Goal: Information Seeking & Learning: Check status

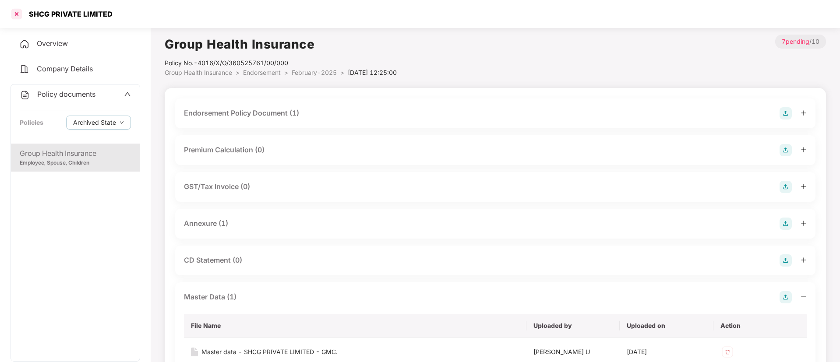
scroll to position [131, 0]
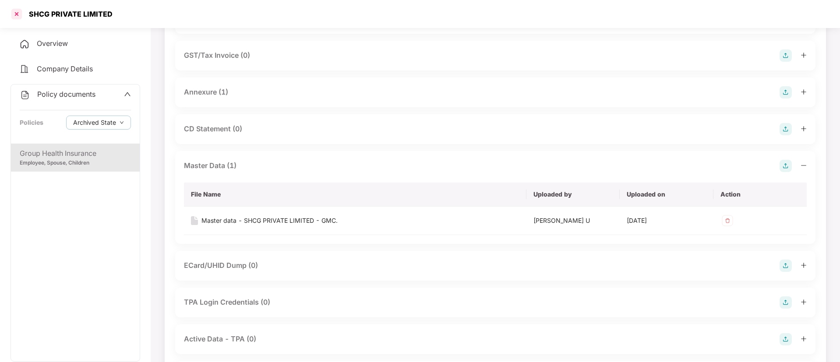
click at [18, 15] on div at bounding box center [17, 14] width 14 height 14
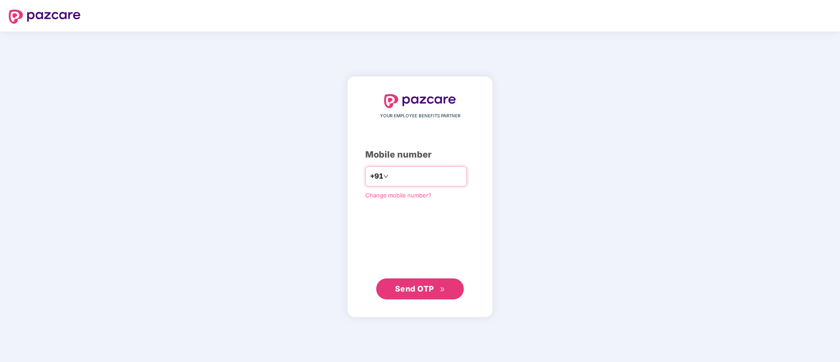
click at [462, 179] on input "number" at bounding box center [426, 176] width 72 height 14
type input "*"
type input "**********"
click at [436, 285] on span "Send OTP" at bounding box center [420, 289] width 50 height 12
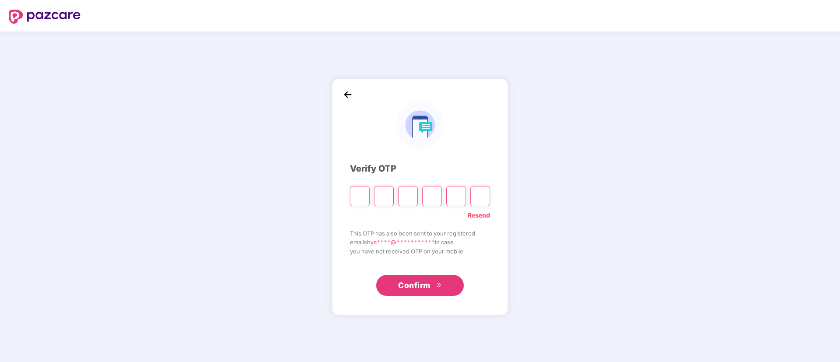
paste input "*"
type input "*"
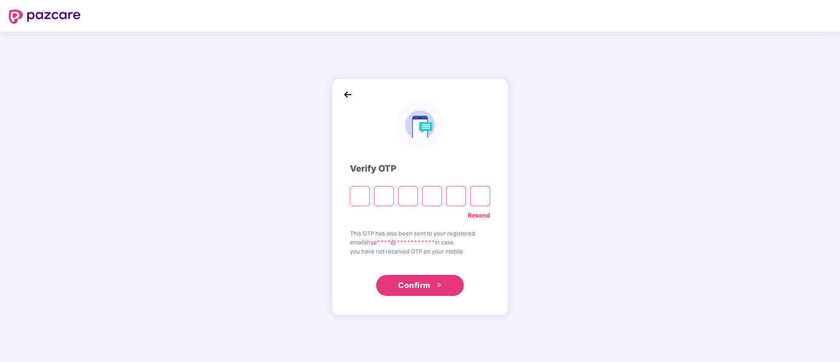
type input "*"
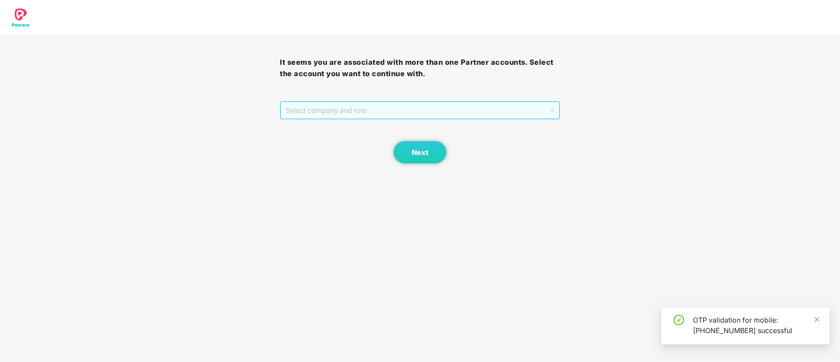
click at [313, 113] on span "Select company and role" at bounding box center [419, 110] width 268 height 17
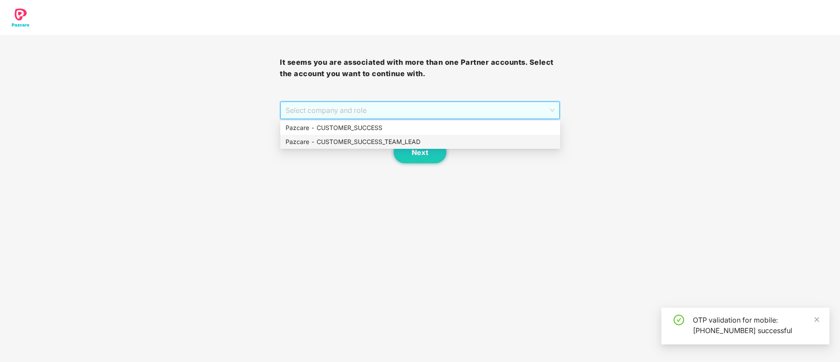
click at [312, 145] on div "Pazcare - CUSTOMER_SUCCESS_TEAM_LEAD" at bounding box center [419, 142] width 269 height 10
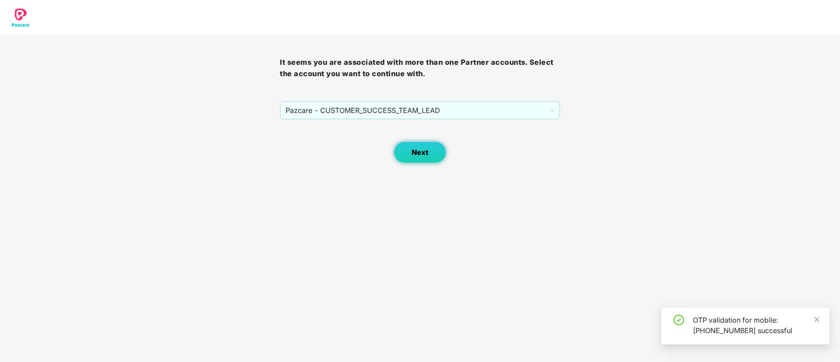
click at [433, 156] on button "Next" at bounding box center [420, 152] width 53 height 22
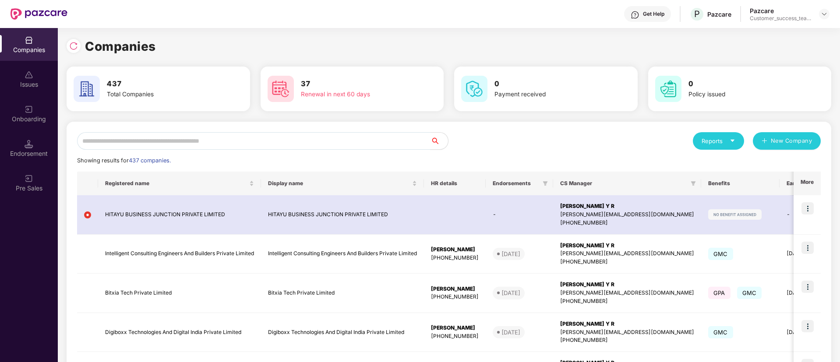
click at [250, 139] on input "text" at bounding box center [253, 141] width 353 height 18
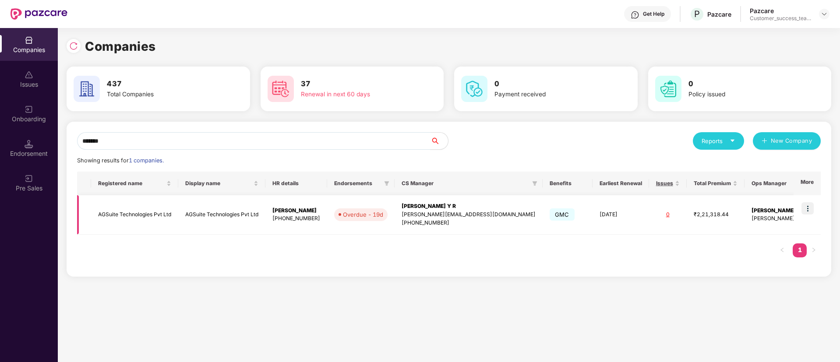
type input "*******"
click at [806, 204] on img at bounding box center [807, 208] width 12 height 12
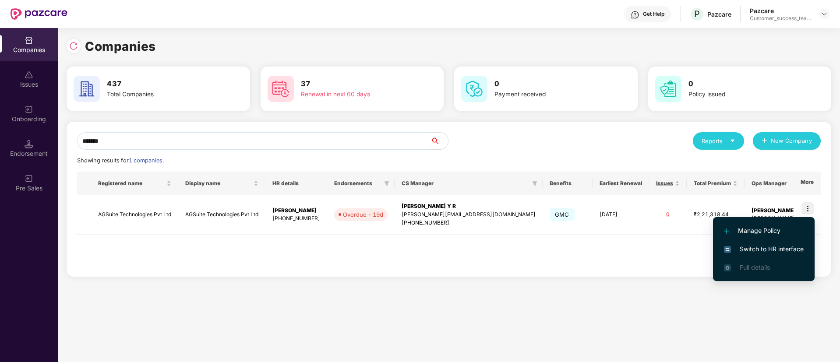
click at [783, 252] on span "Switch to HR interface" at bounding box center [764, 249] width 80 height 10
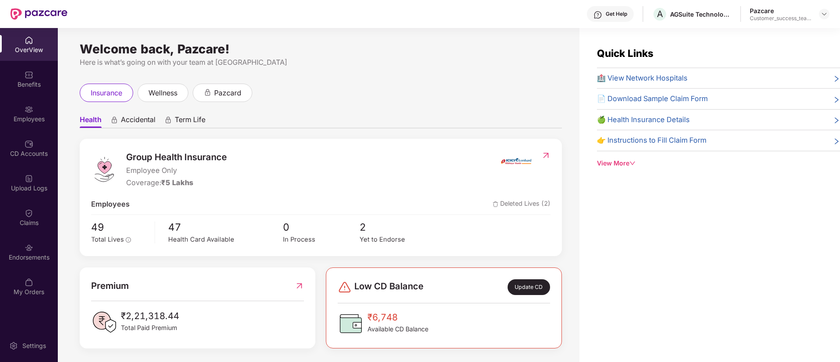
click at [18, 254] on div "Endorsements" at bounding box center [29, 257] width 58 height 9
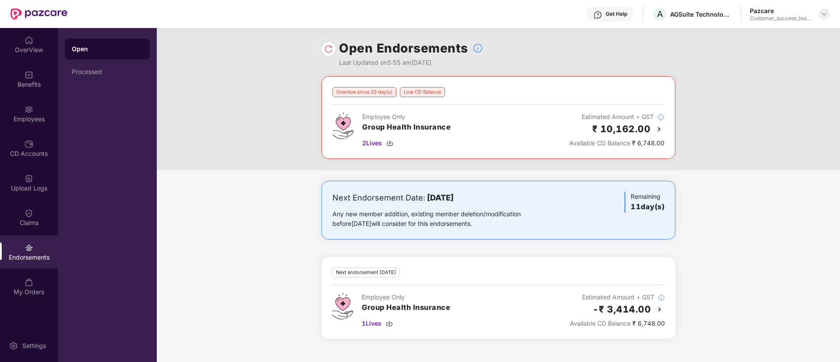
click at [827, 14] on img at bounding box center [824, 14] width 7 height 7
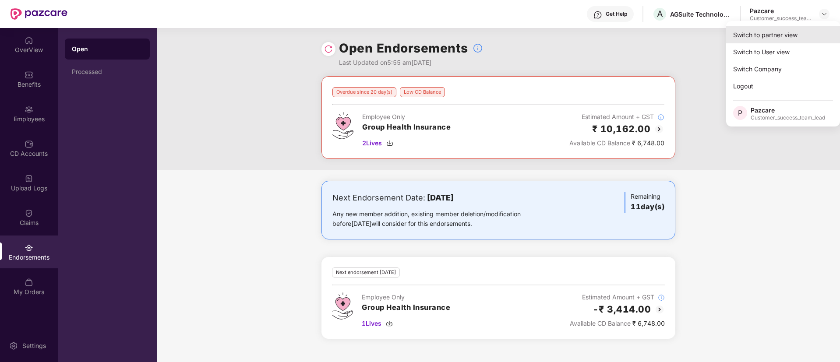
click at [819, 39] on div "Switch to partner view" at bounding box center [783, 34] width 114 height 17
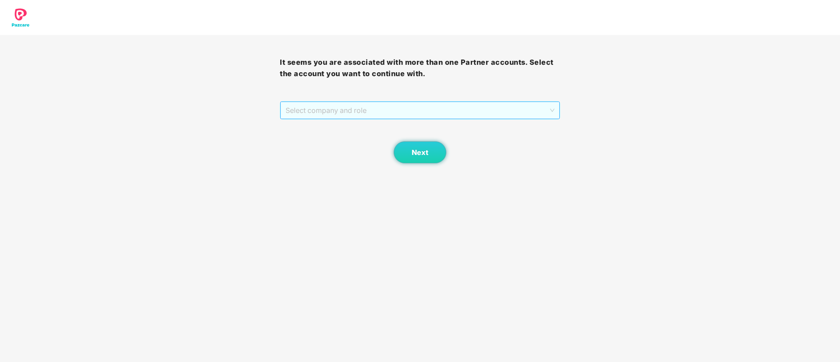
click at [409, 105] on span "Select company and role" at bounding box center [419, 110] width 268 height 17
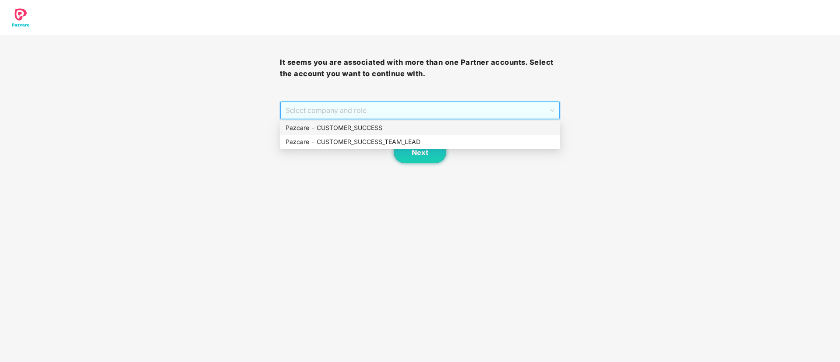
click at [402, 129] on div "Pazcare - CUSTOMER_SUCCESS" at bounding box center [419, 128] width 269 height 10
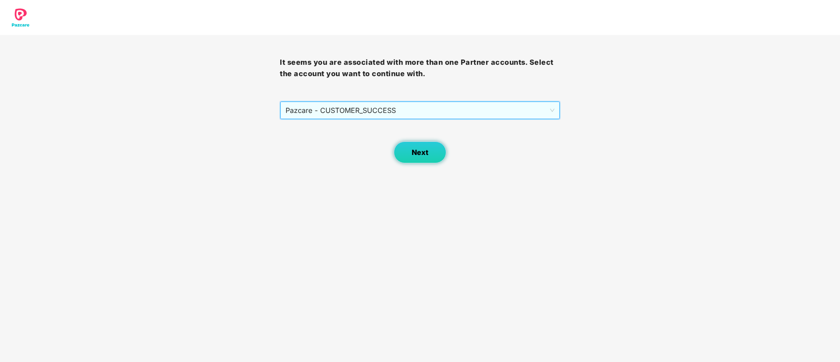
click at [417, 155] on span "Next" at bounding box center [420, 152] width 17 height 8
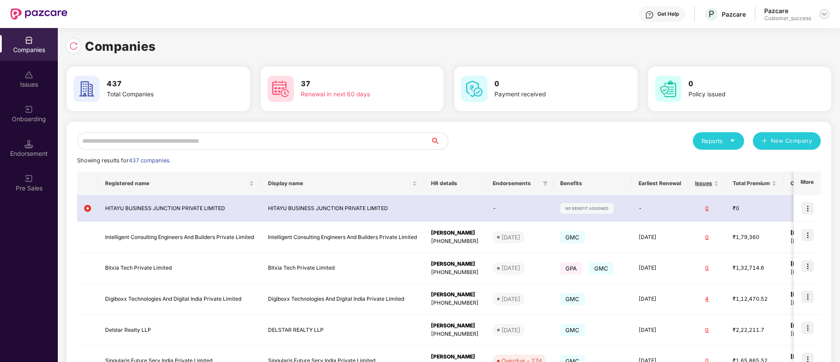
click at [828, 14] on div at bounding box center [824, 14] width 11 height 11
click at [784, 50] on div "Switch Partner" at bounding box center [784, 51] width 114 height 17
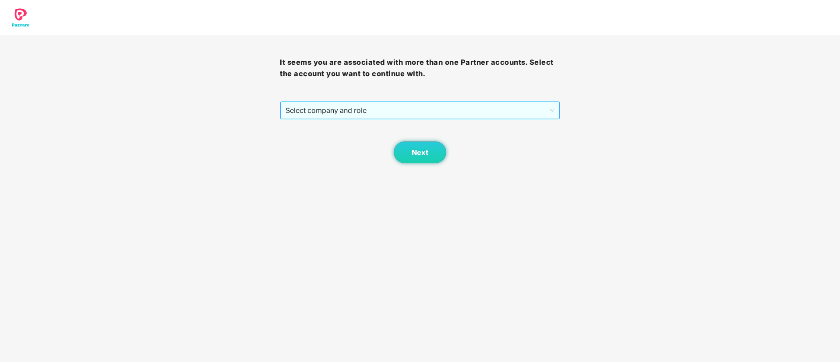
click at [382, 110] on span "Select company and role" at bounding box center [419, 110] width 268 height 17
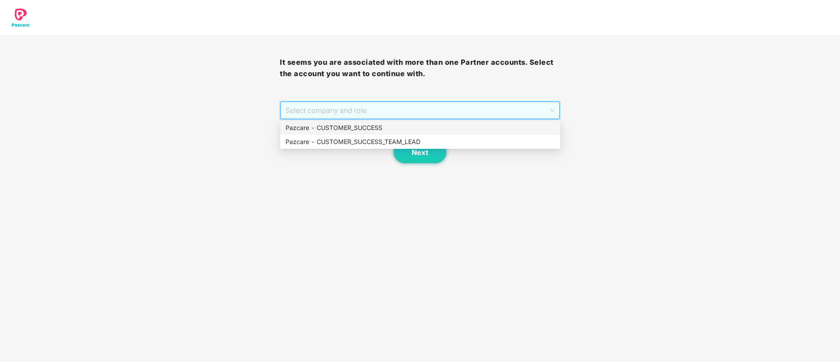
click at [372, 127] on div "Pazcare - CUSTOMER_SUCCESS" at bounding box center [419, 128] width 269 height 10
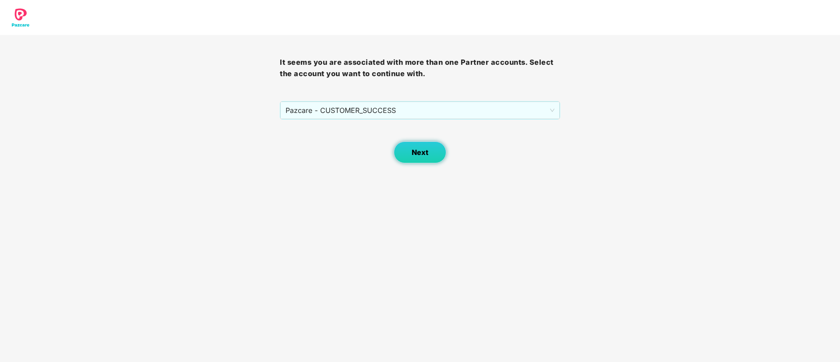
click at [430, 151] on button "Next" at bounding box center [420, 152] width 53 height 22
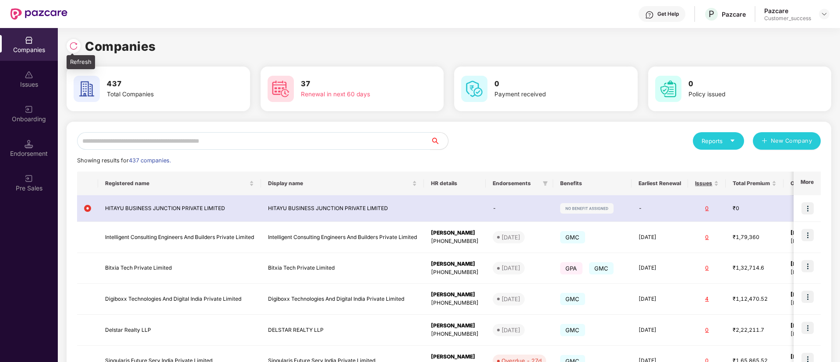
click at [72, 50] on img at bounding box center [73, 46] width 9 height 9
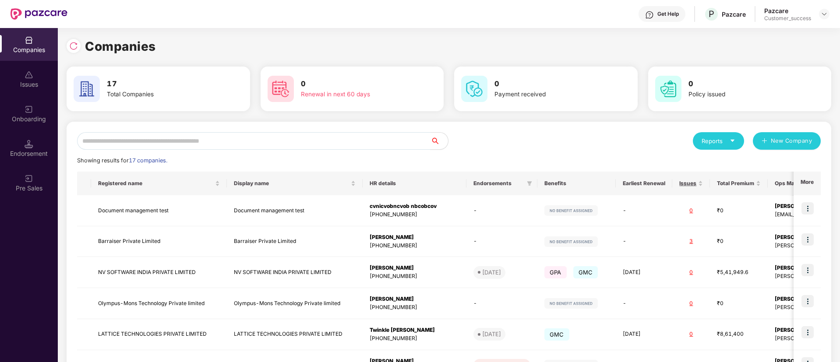
click at [226, 146] on input "text" at bounding box center [253, 141] width 353 height 18
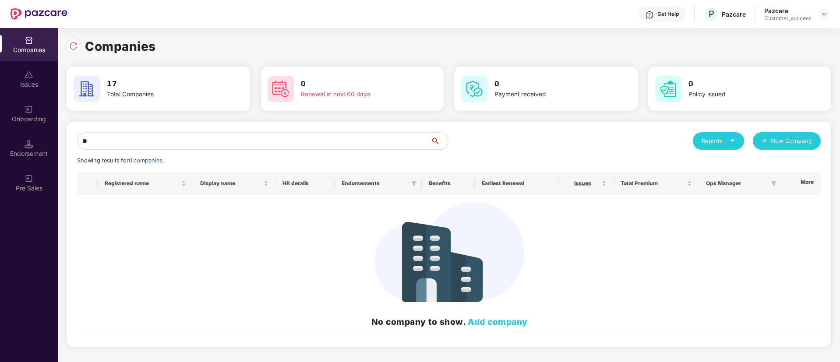
type input "*"
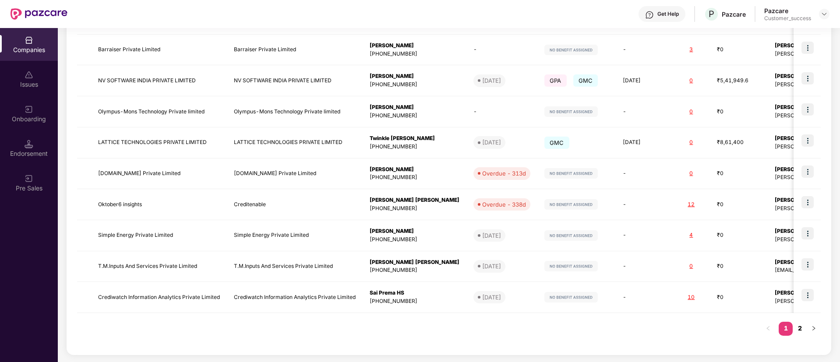
click at [800, 329] on link "2" at bounding box center [800, 328] width 14 height 13
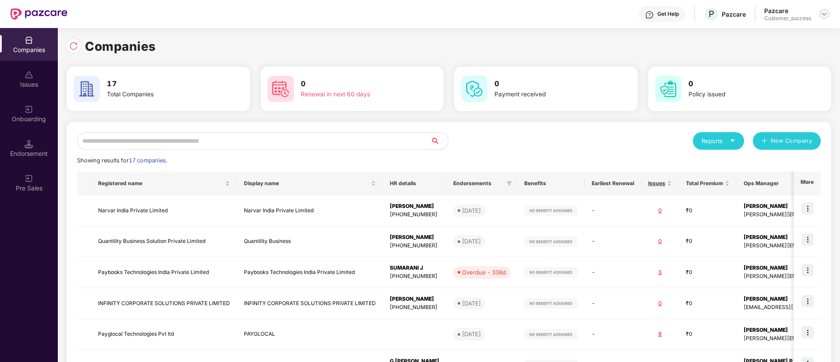
click at [821, 15] on img at bounding box center [824, 14] width 7 height 7
click at [790, 60] on div "Switch Partner" at bounding box center [784, 51] width 114 height 17
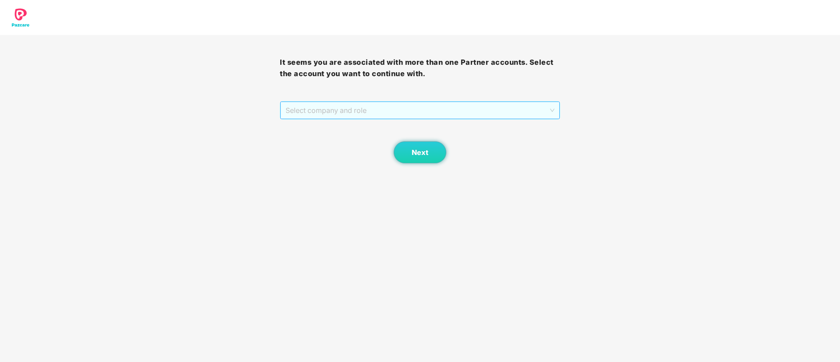
click at [444, 105] on span "Select company and role" at bounding box center [419, 110] width 268 height 17
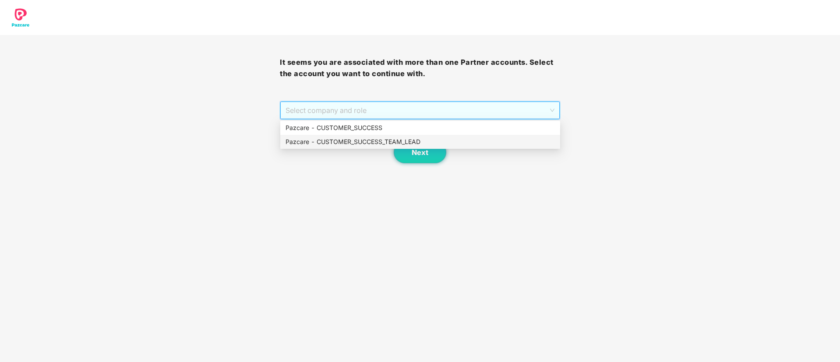
click at [358, 142] on div "Pazcare - CUSTOMER_SUCCESS_TEAM_LEAD" at bounding box center [419, 142] width 269 height 10
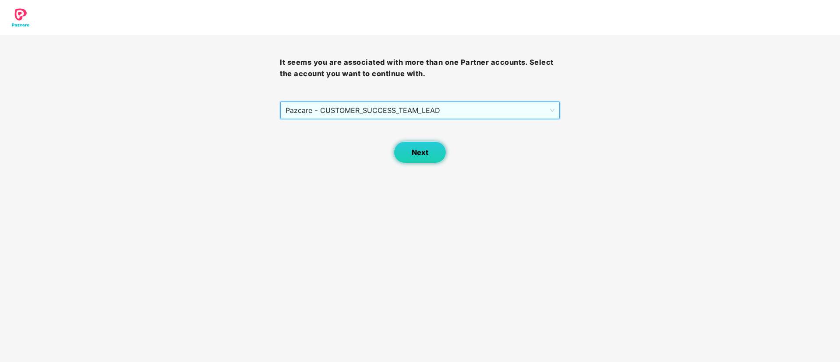
click at [424, 155] on span "Next" at bounding box center [420, 152] width 17 height 8
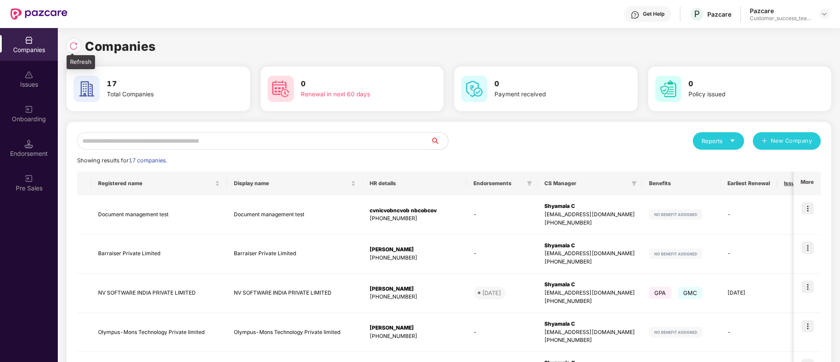
click at [78, 45] on img at bounding box center [73, 46] width 9 height 9
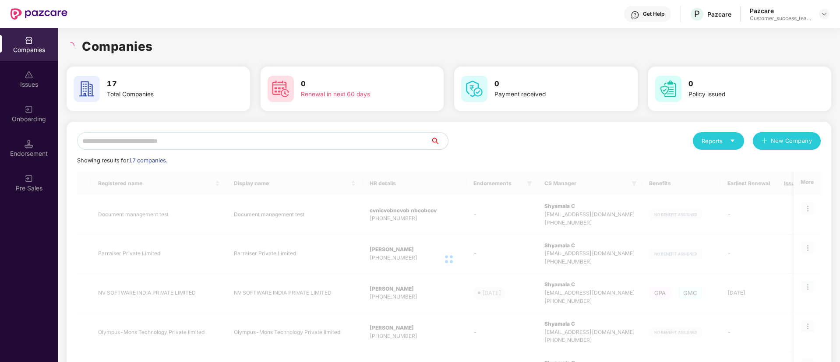
click at [247, 149] on input "text" at bounding box center [253, 141] width 353 height 18
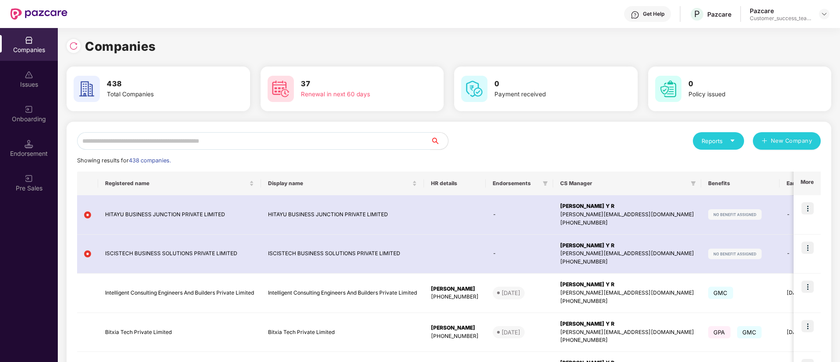
click at [247, 149] on input "text" at bounding box center [253, 141] width 353 height 18
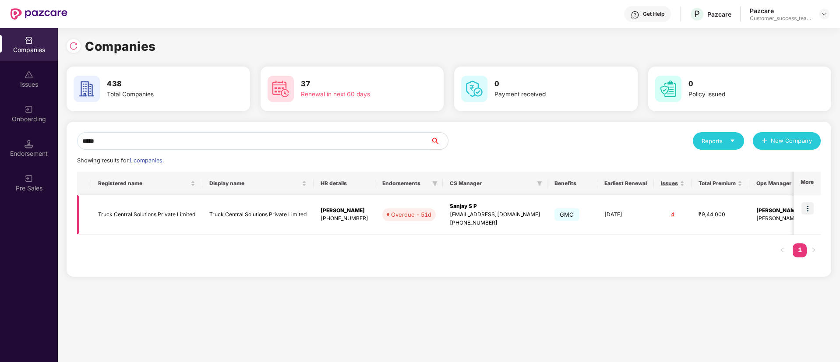
type input "*****"
click at [807, 212] on img at bounding box center [807, 208] width 12 height 12
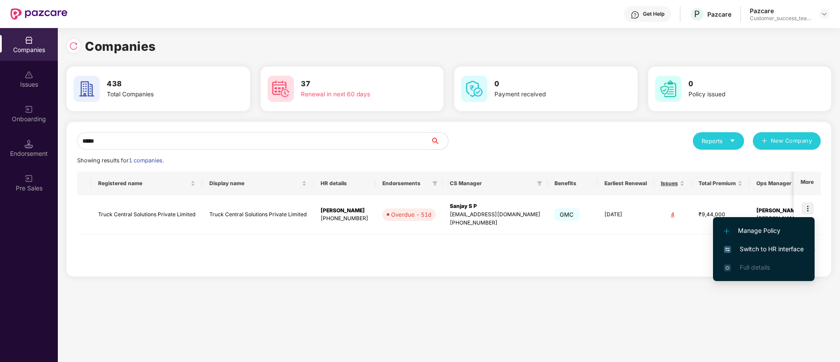
click at [794, 250] on span "Switch to HR interface" at bounding box center [764, 249] width 80 height 10
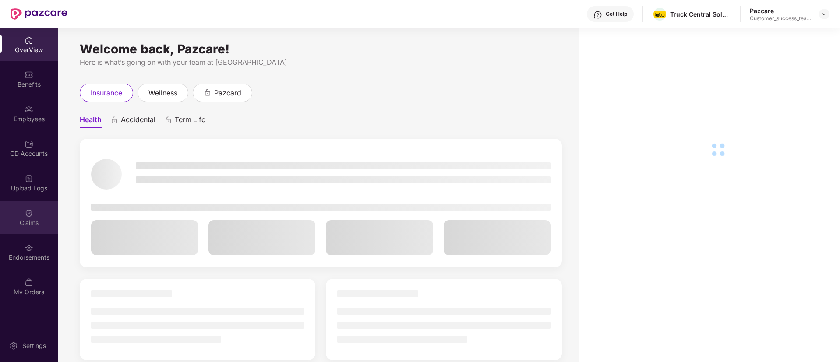
click at [22, 228] on div "Claims" at bounding box center [29, 217] width 58 height 33
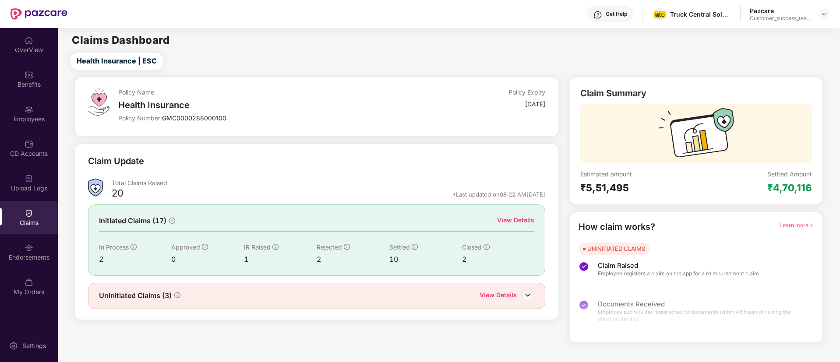
click at [512, 220] on div "View Details" at bounding box center [515, 220] width 37 height 10
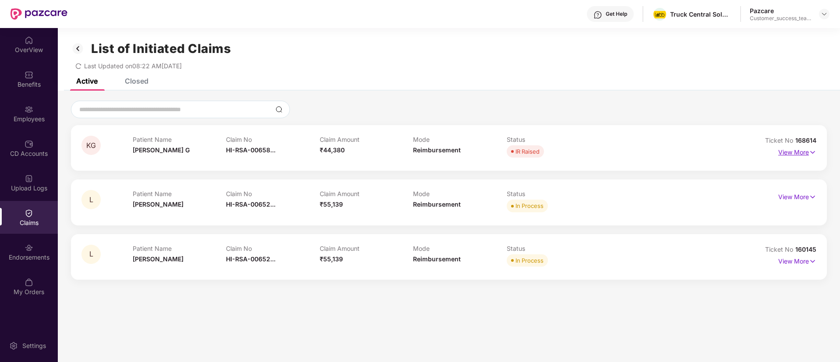
click at [806, 155] on p "View More" at bounding box center [797, 151] width 38 height 12
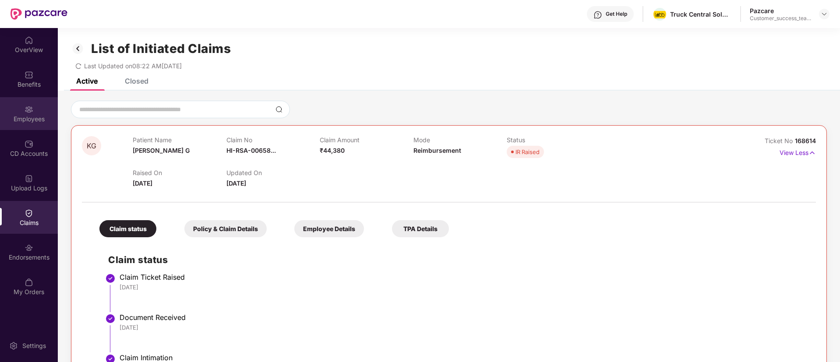
click at [26, 111] on img at bounding box center [29, 109] width 9 height 9
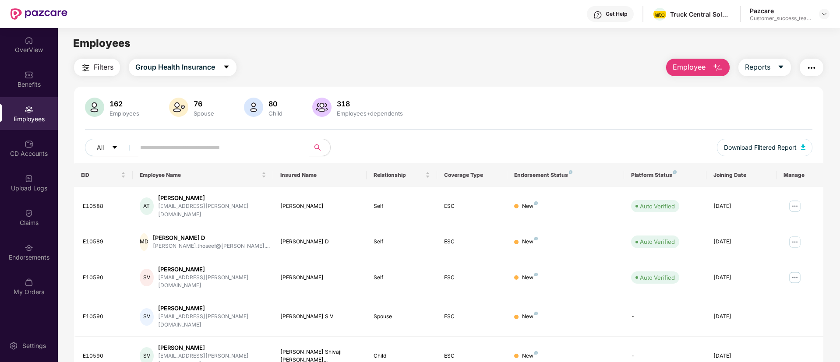
click at [296, 148] on input "text" at bounding box center [218, 147] width 157 height 13
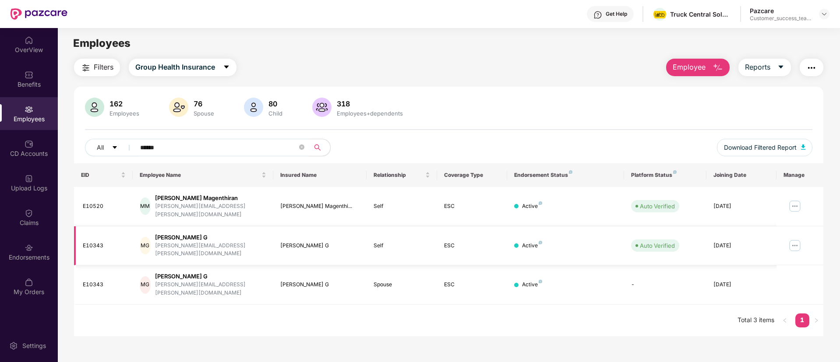
type input "******"
click at [793, 239] on img at bounding box center [795, 246] width 14 height 14
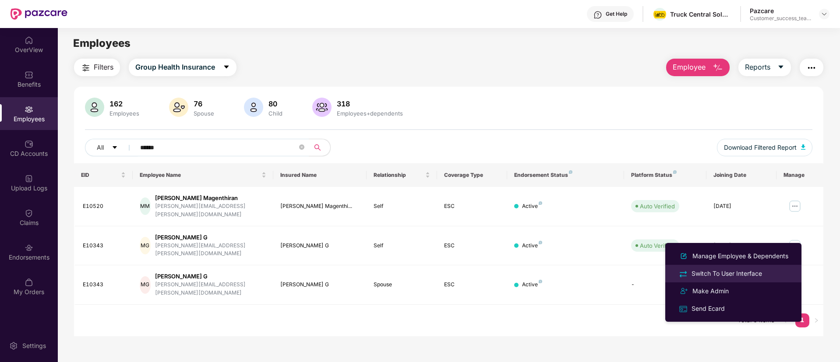
click at [758, 277] on div "Switch To User Interface" at bounding box center [727, 274] width 74 height 10
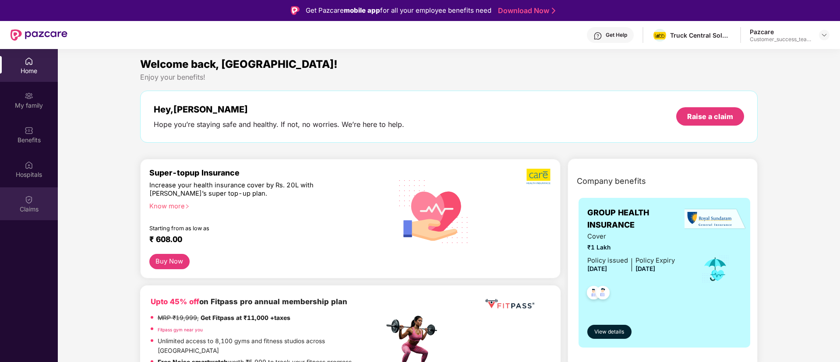
click at [19, 192] on div "Claims" at bounding box center [29, 203] width 58 height 33
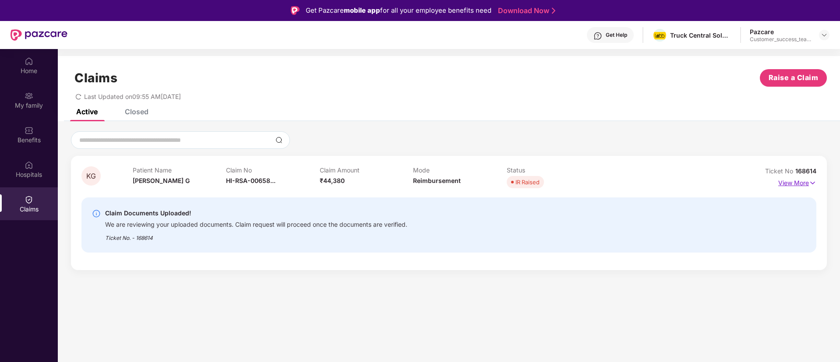
click at [796, 183] on p "View More" at bounding box center [797, 182] width 38 height 12
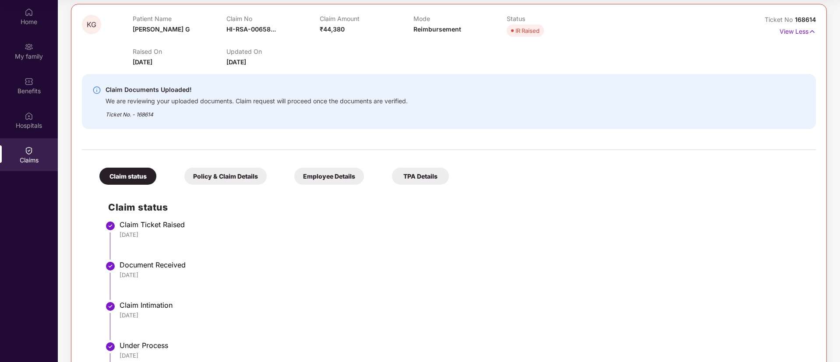
scroll to position [35, 0]
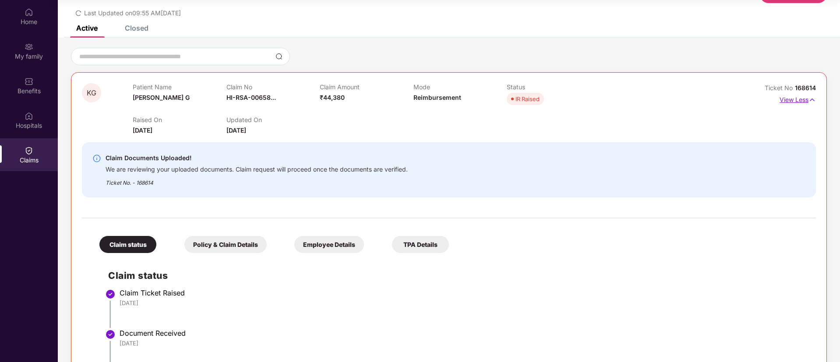
click at [800, 103] on p "View Less" at bounding box center [797, 99] width 36 height 12
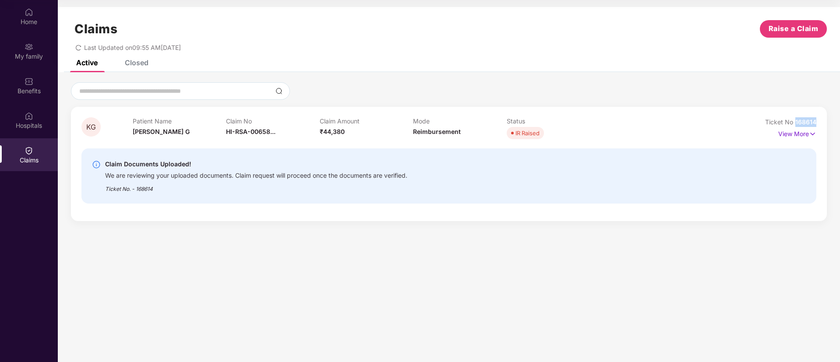
drag, startPoint x: 794, startPoint y: 121, endPoint x: 819, endPoint y: 119, distance: 24.6
click at [819, 119] on div "KG Patient Name Kalaimathi G Claim No HI-RSA-00658... Claim Amount ₹44,380 Mode…" at bounding box center [449, 164] width 756 height 114
copy span "168614"
